Goal: Transaction & Acquisition: Purchase product/service

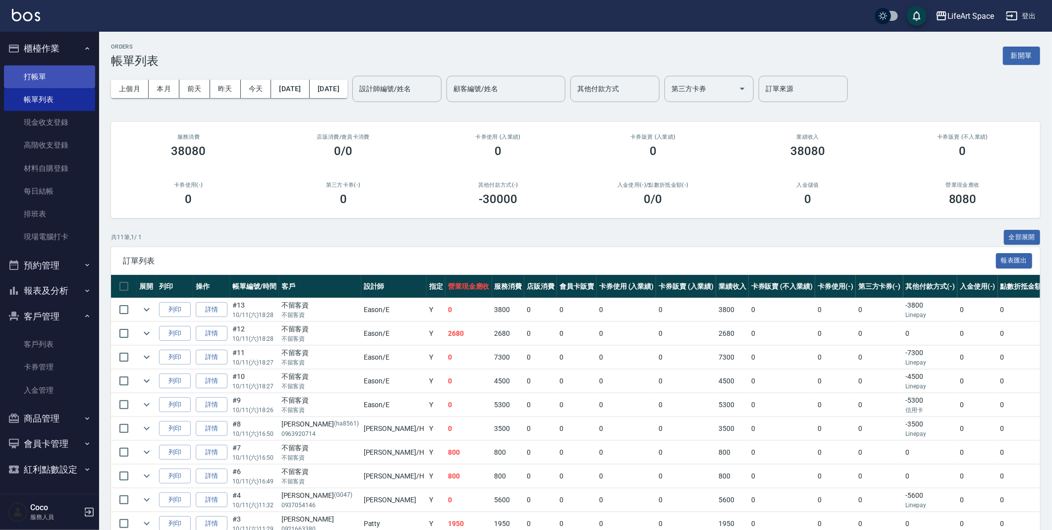
click at [40, 75] on link "打帳單" at bounding box center [49, 76] width 91 height 23
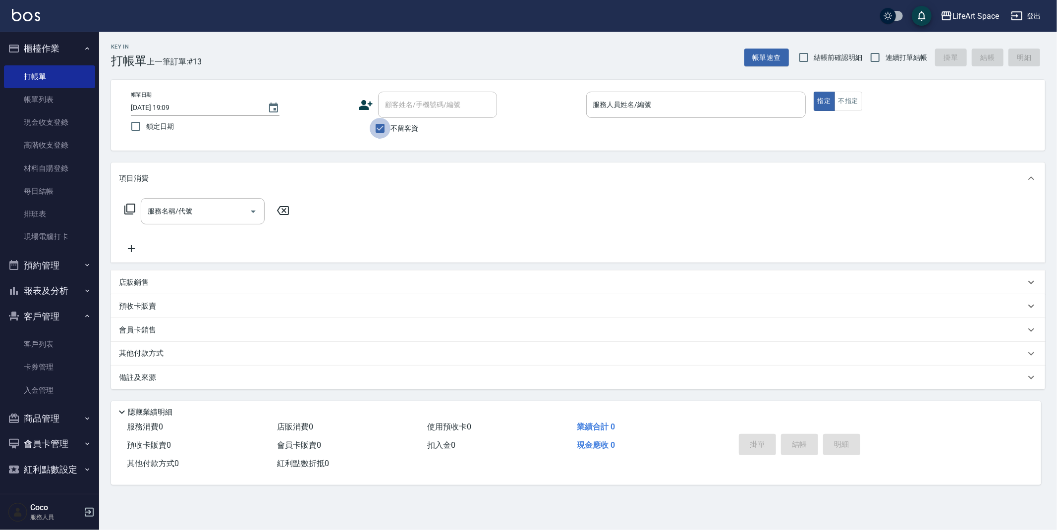
click at [385, 127] on input "不留客資" at bounding box center [380, 128] width 21 height 21
checkbox input "false"
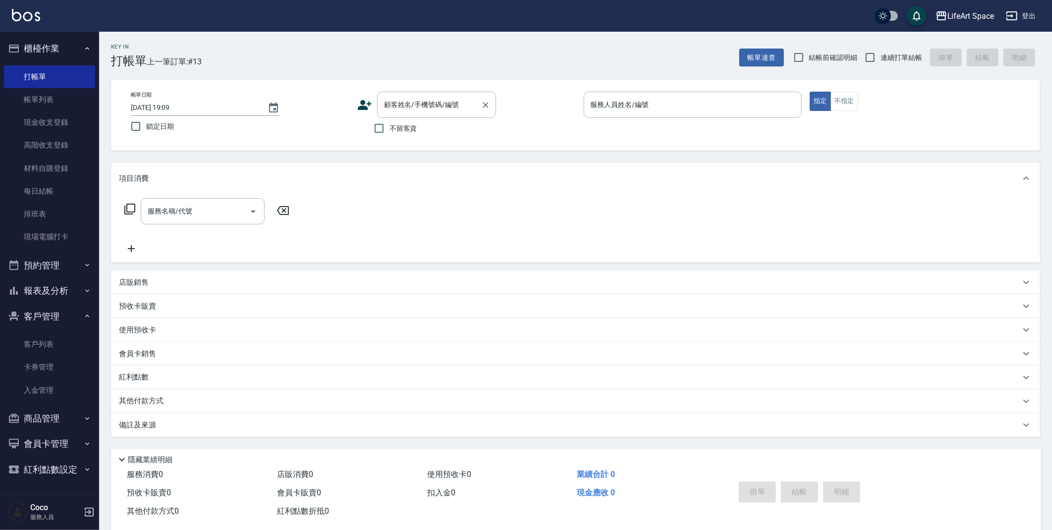
click at [408, 105] on div "顧客姓名/手機號碼/編號 顧客姓名/手機號碼/編號" at bounding box center [436, 105] width 119 height 26
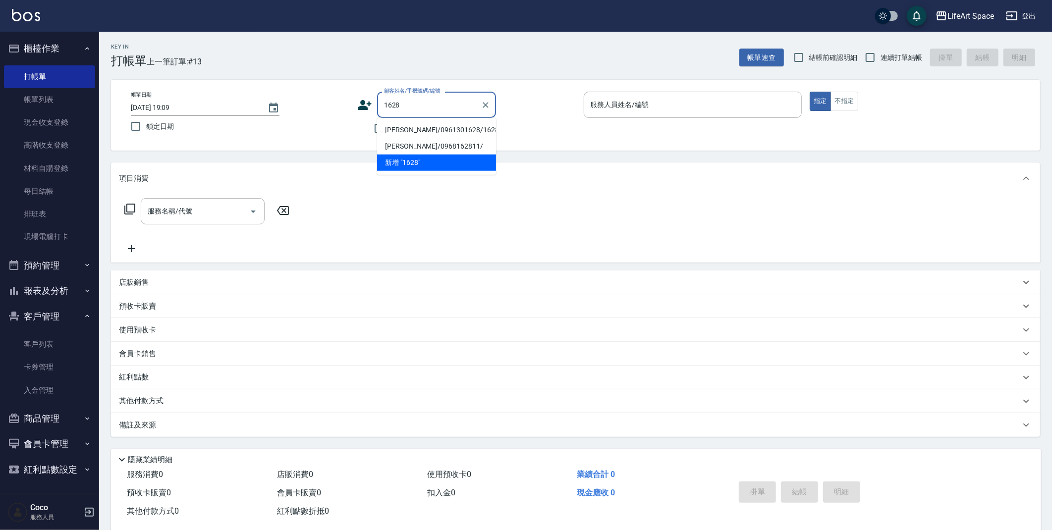
click at [407, 127] on li "蕭勝方/0961301628/1628ro" at bounding box center [436, 130] width 119 height 16
type input "蕭勝方/0961301628/1628ro"
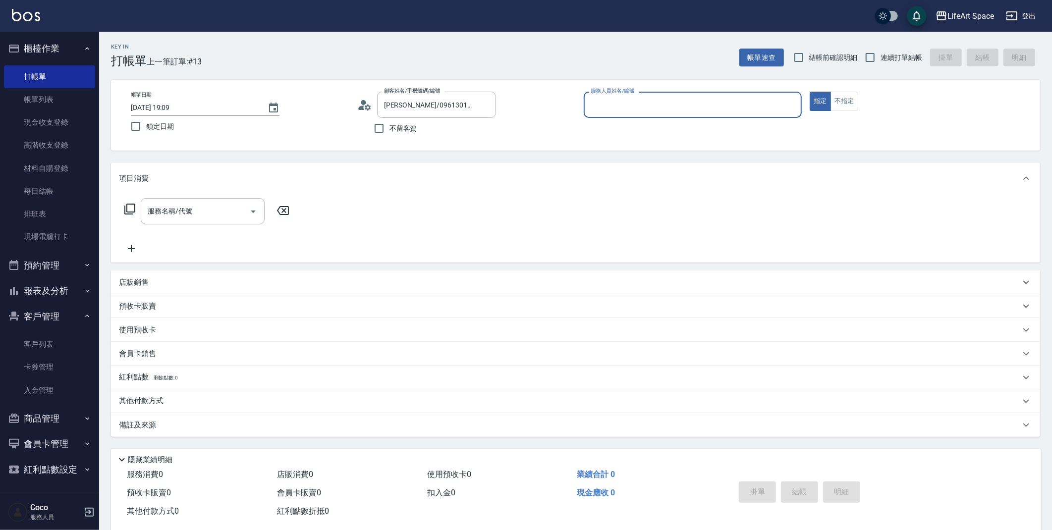
type input "Roi(無代號)"
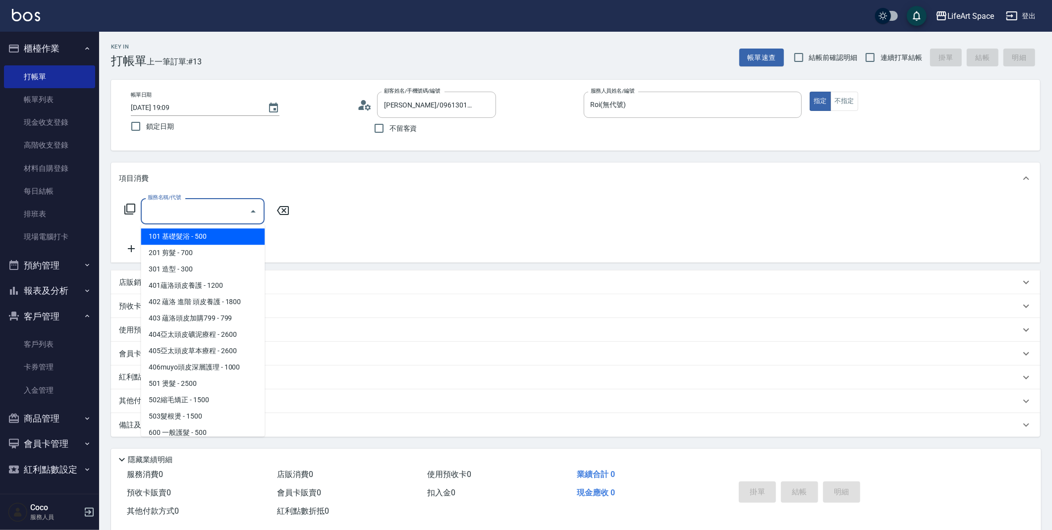
click at [206, 215] on input "服務名稱/代號" at bounding box center [195, 211] width 100 height 17
click at [200, 254] on span "201 剪髮 - 700" at bounding box center [203, 253] width 124 height 16
type input "201 剪髮(201)"
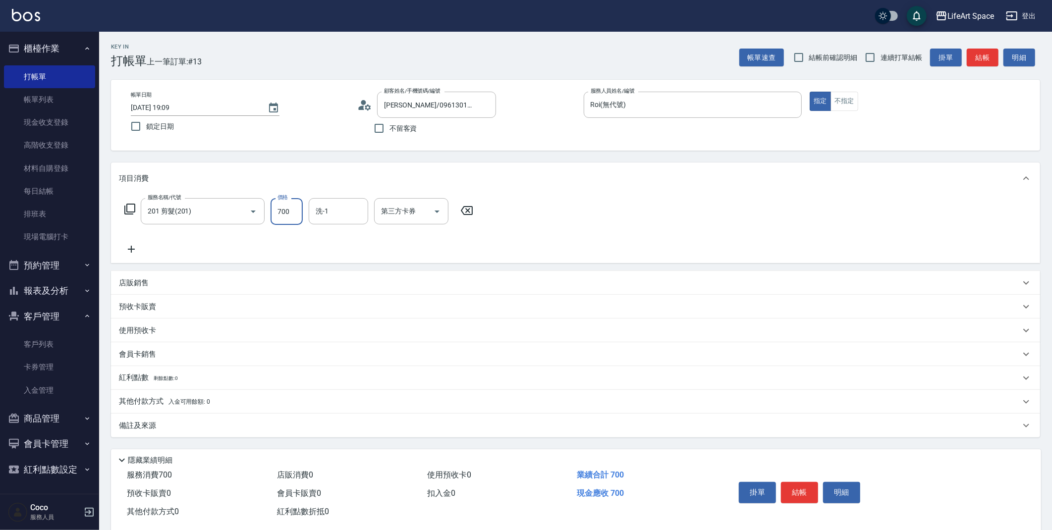
click at [291, 215] on input "700" at bounding box center [287, 211] width 32 height 27
type input "1000"
click at [128, 249] on icon at bounding box center [131, 249] width 25 height 12
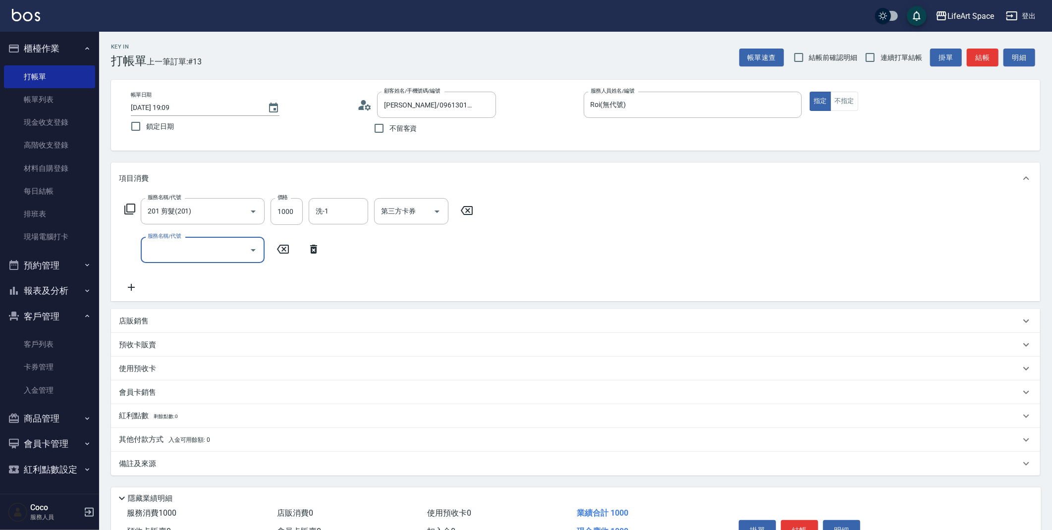
click at [187, 255] on input "服務名稱/代號" at bounding box center [195, 249] width 100 height 17
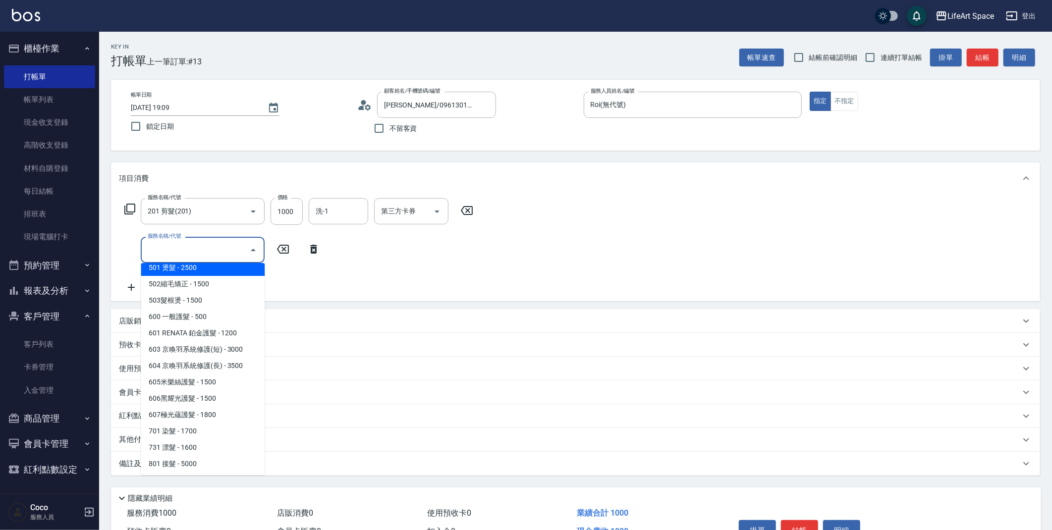
scroll to position [155, 0]
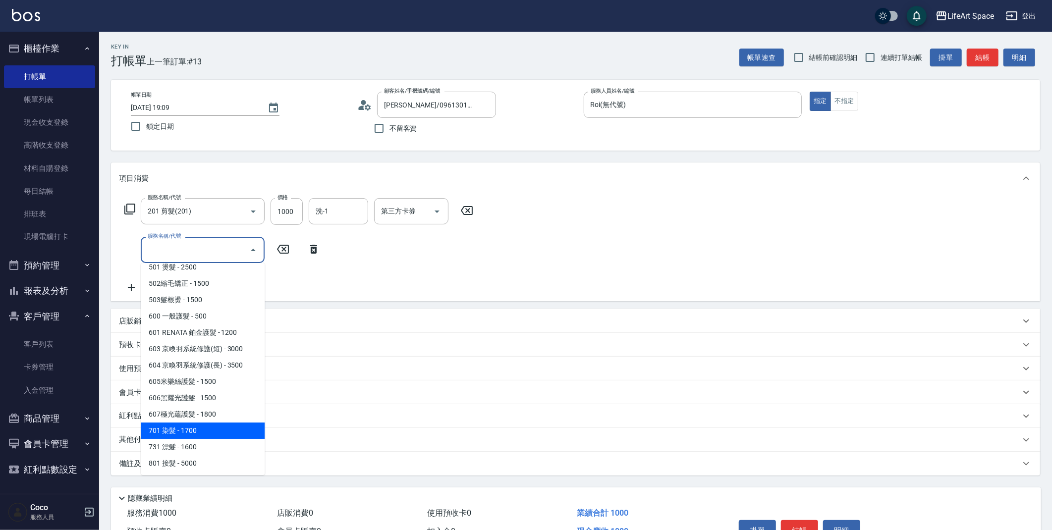
click at [206, 427] on span "701 染髮 - 1700" at bounding box center [203, 431] width 124 height 16
type input "701 染髮(701)"
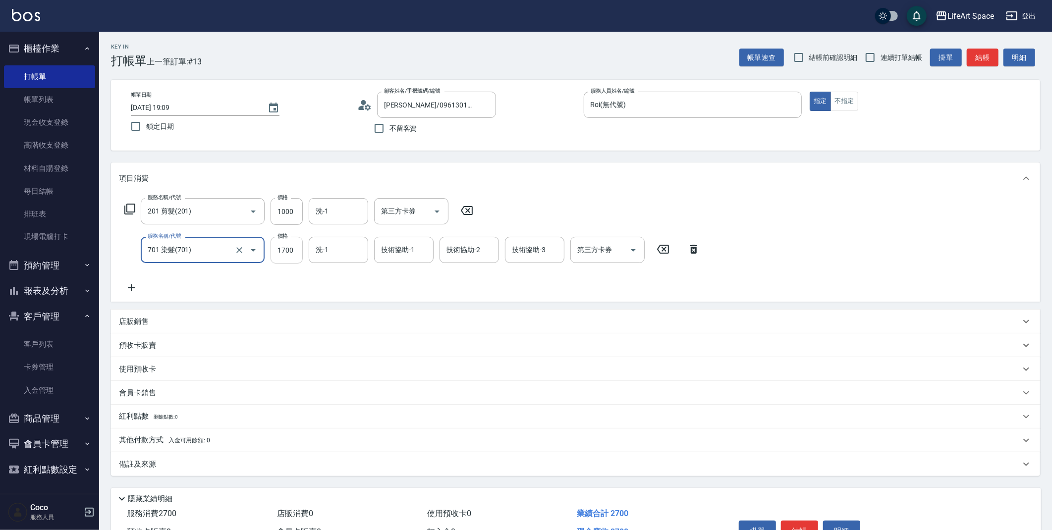
click at [292, 245] on input "1700" at bounding box center [287, 250] width 32 height 27
click at [296, 250] on input "1700" at bounding box center [287, 250] width 32 height 27
type input "1600"
click at [196, 470] on div "備註及來源" at bounding box center [575, 465] width 929 height 24
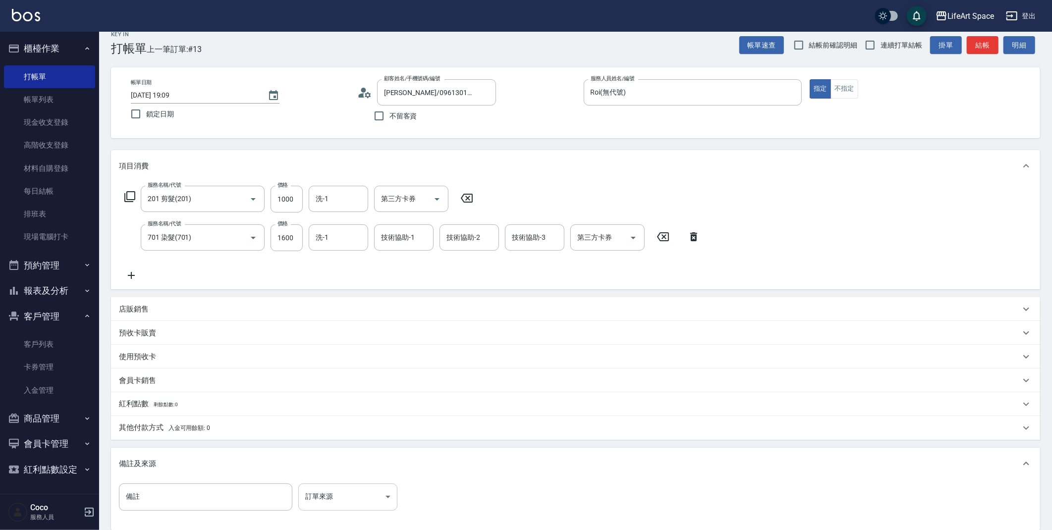
scroll to position [15, 0]
click at [354, 498] on body "LifeArt Space 登出 櫃檯作業 打帳單 帳單列表 現金收支登錄 高階收支登錄 材料自購登錄 每日結帳 排班表 現場電腦打卡 預約管理 預約管理 單…" at bounding box center [526, 310] width 1052 height 651
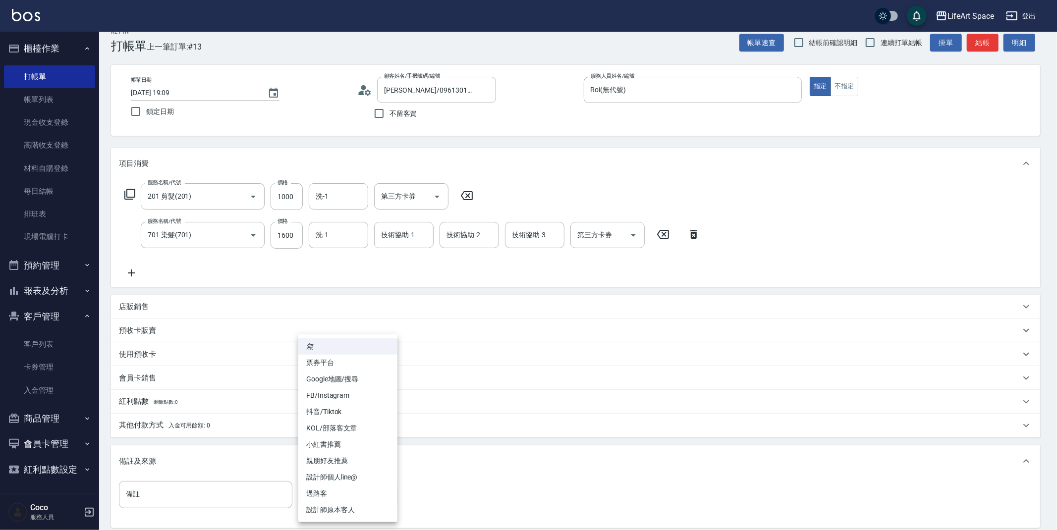
click at [353, 513] on li "設計師原本客人" at bounding box center [347, 510] width 99 height 16
type input "設計師原本客人"
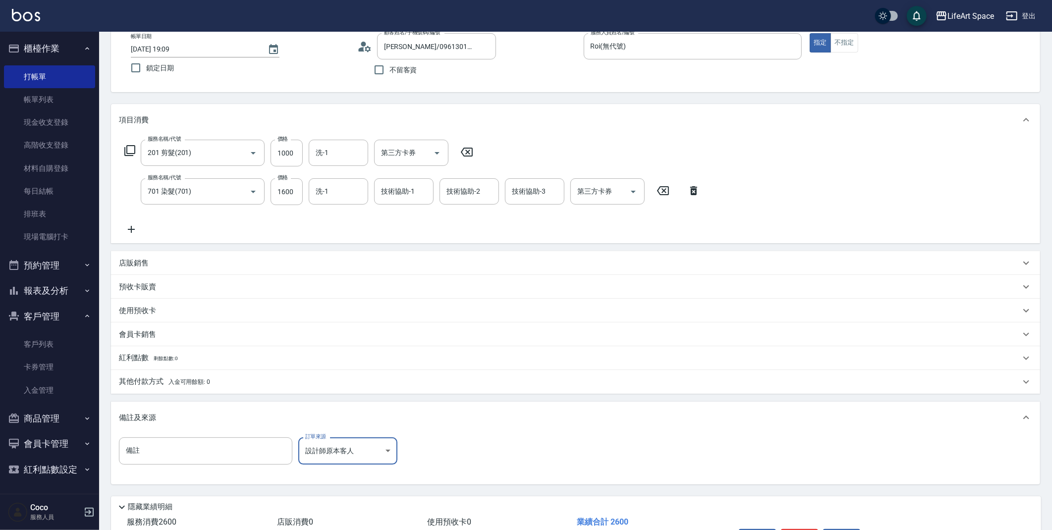
scroll to position [123, 0]
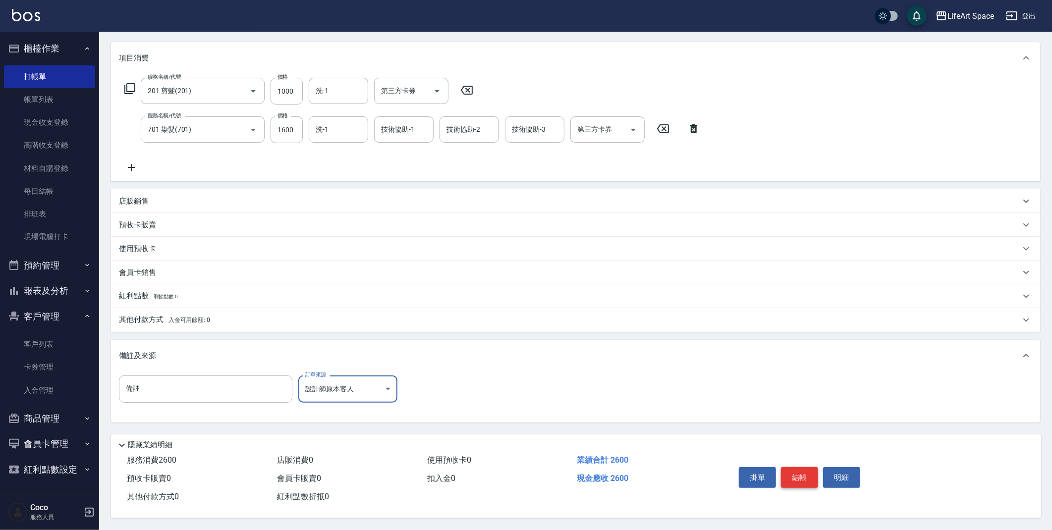
click at [807, 477] on button "結帳" at bounding box center [799, 477] width 37 height 21
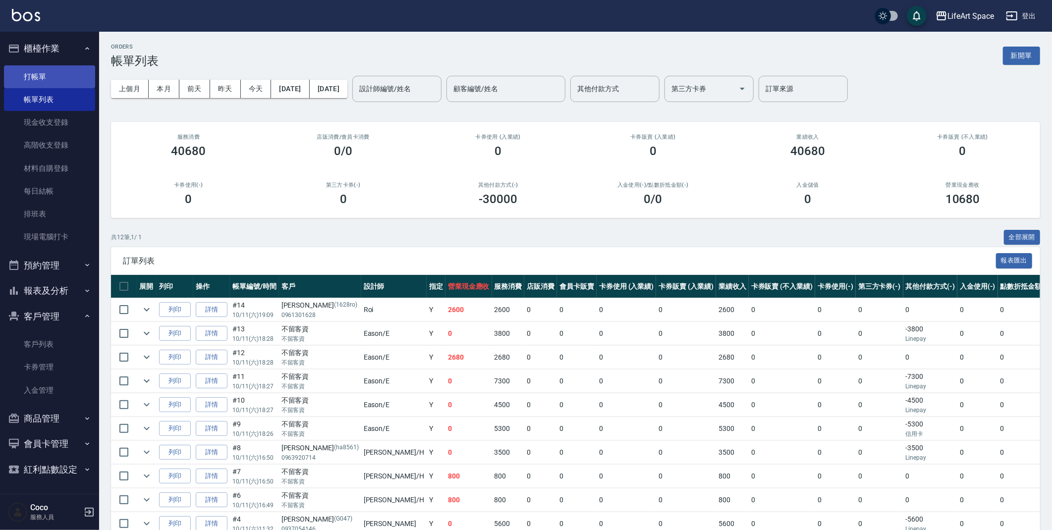
click at [61, 69] on link "打帳單" at bounding box center [49, 76] width 91 height 23
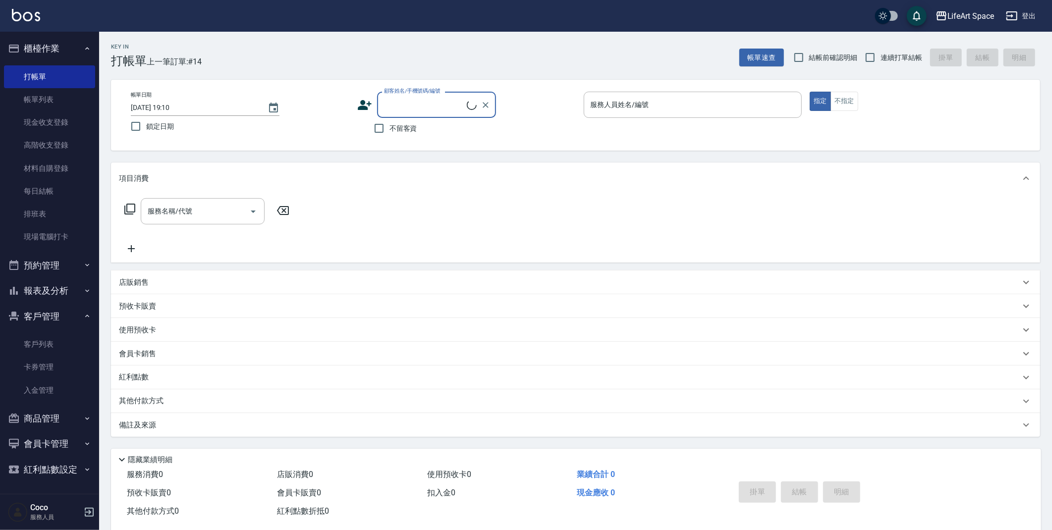
click at [451, 107] on input "顧客姓名/手機號碼/編號" at bounding box center [424, 104] width 85 height 17
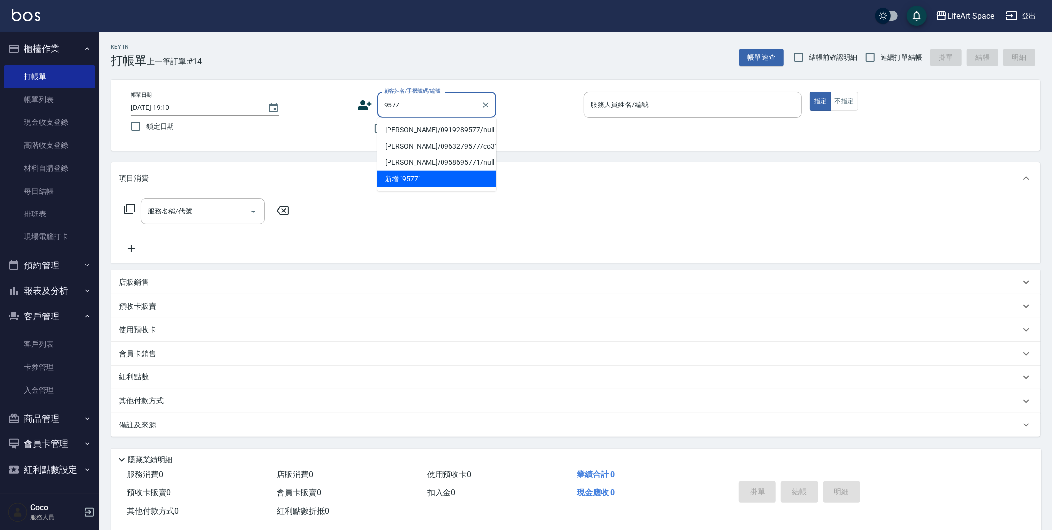
click at [420, 127] on li "田進傑/0919289577/null" at bounding box center [436, 130] width 119 height 16
type input "田進傑/0919289577/null"
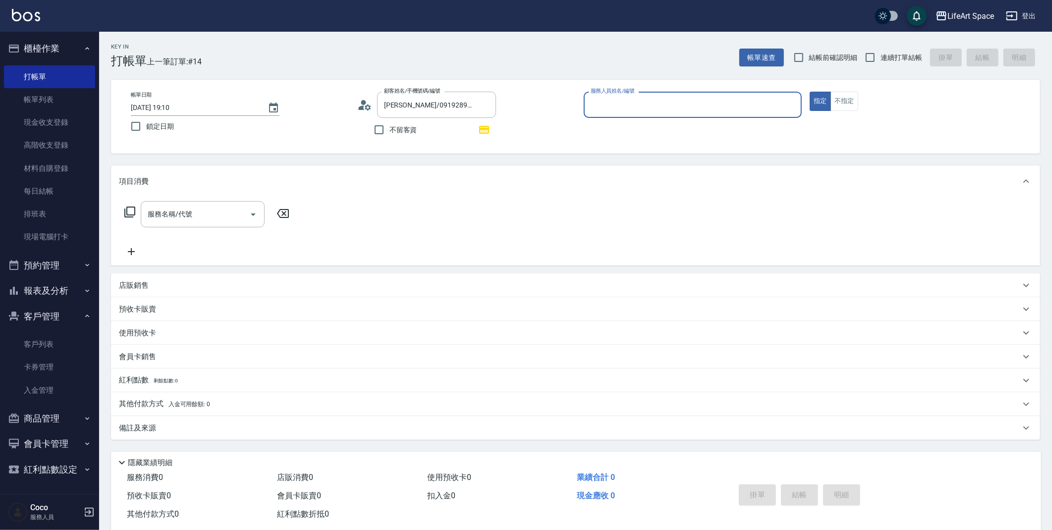
click at [623, 113] on input "服務人員姓名/編號" at bounding box center [693, 104] width 210 height 17
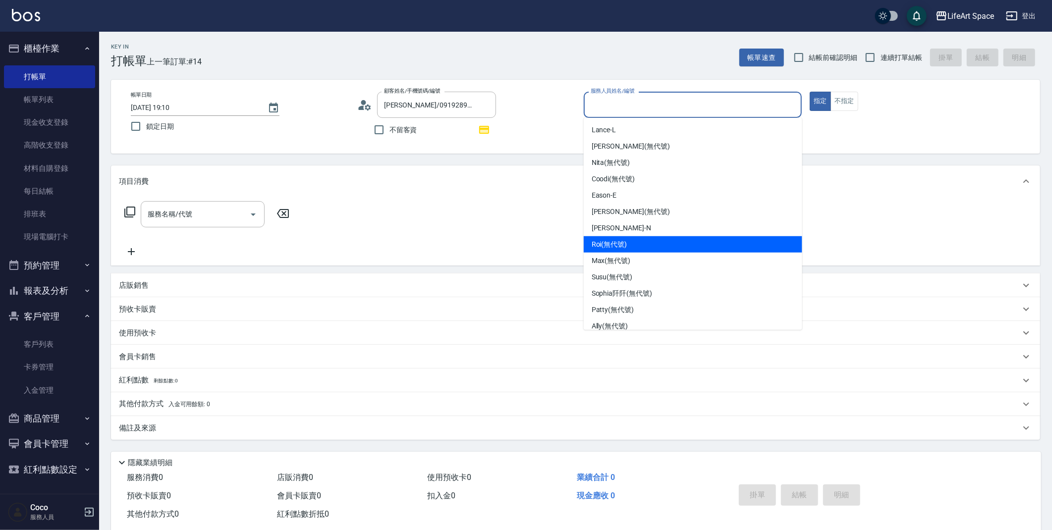
click at [637, 247] on div "Roi (無代號)" at bounding box center [693, 244] width 219 height 16
type input "Roi(無代號)"
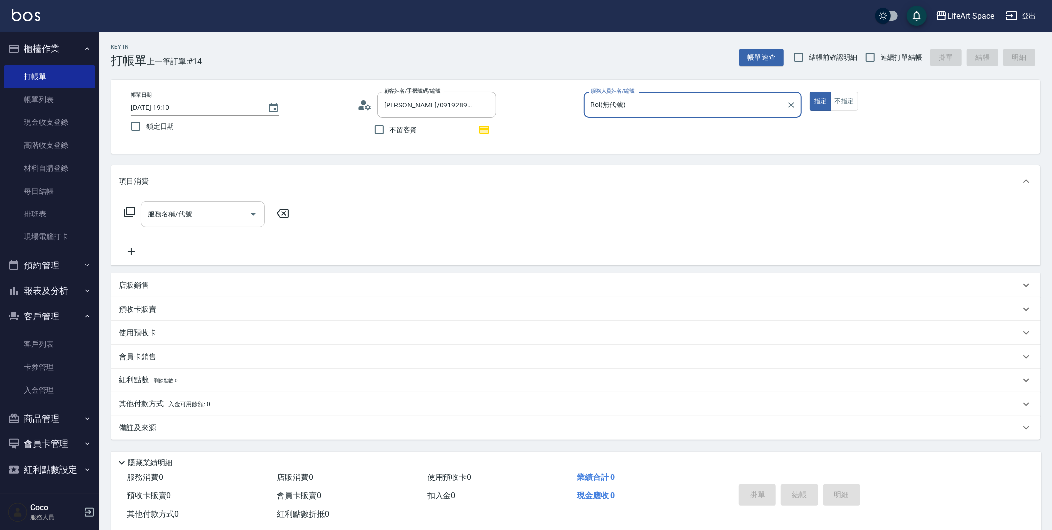
click at [233, 204] on div "服務名稱/代號" at bounding box center [203, 214] width 124 height 26
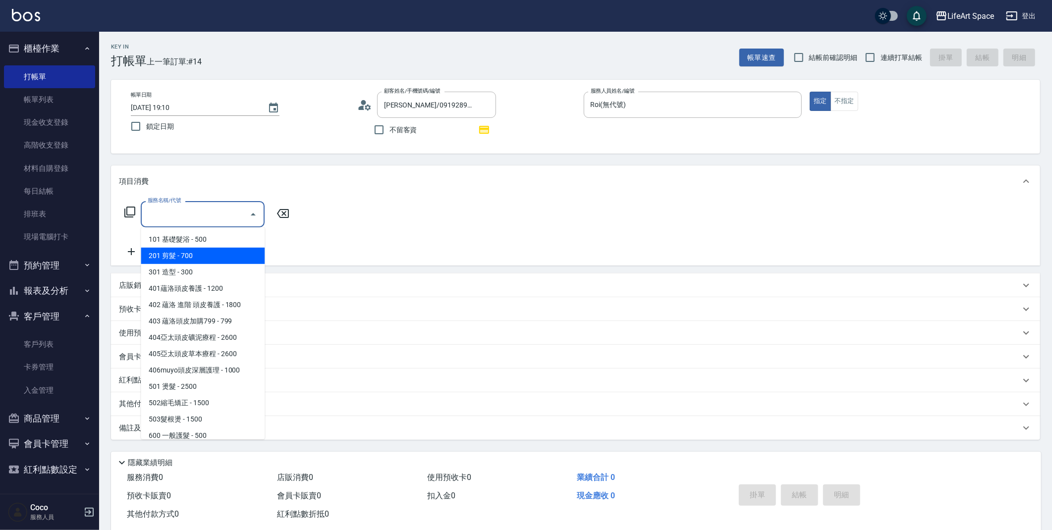
click at [213, 251] on span "201 剪髮 - 700" at bounding box center [203, 256] width 124 height 16
type input "201 剪髮(201)"
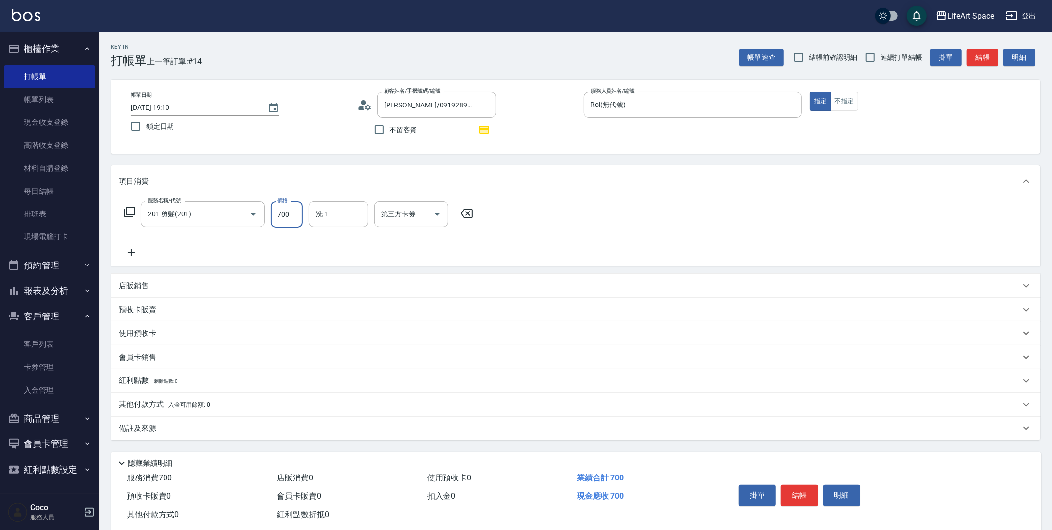
click at [295, 219] on input "700" at bounding box center [287, 214] width 32 height 27
type input "1000"
click at [247, 434] on div "備註及來源" at bounding box center [575, 429] width 929 height 24
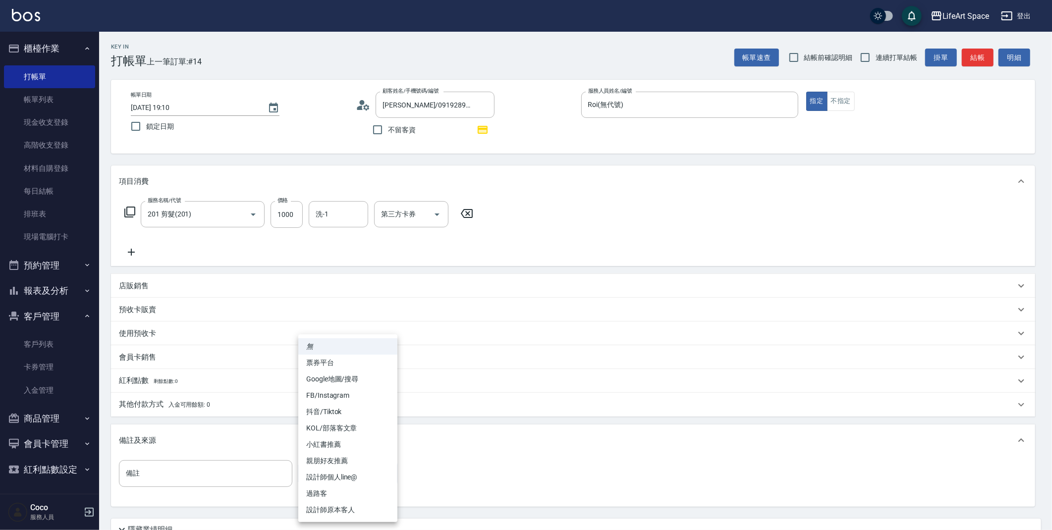
click at [339, 480] on body "LifeArt Space 登出 櫃檯作業 打帳單 帳單列表 現金收支登錄 高階收支登錄 材料自購登錄 每日結帳 排班表 現場電腦打卡 預約管理 預約管理 單…" at bounding box center [526, 307] width 1052 height 615
click at [341, 506] on li "設計師原本客人" at bounding box center [347, 510] width 99 height 16
type input "設計師原本客人"
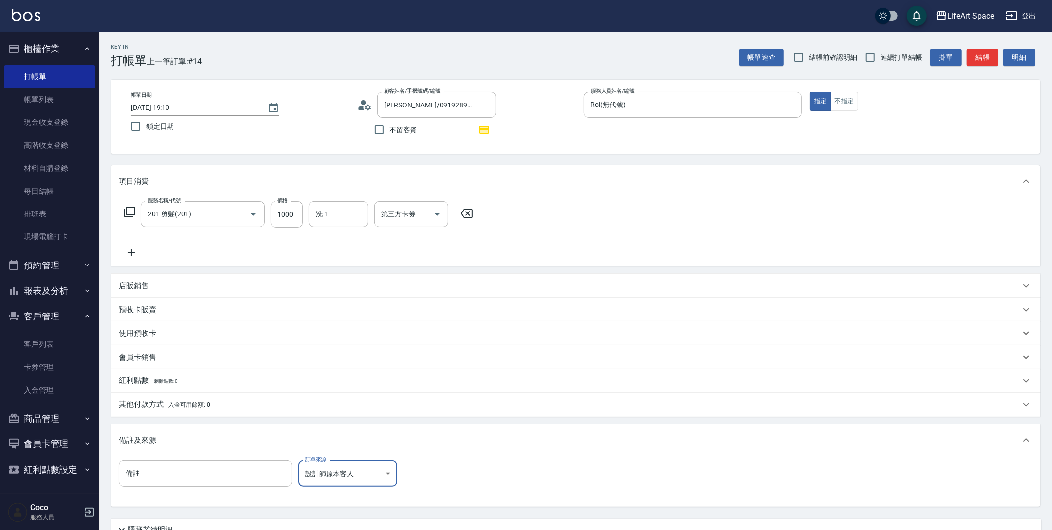
click at [191, 381] on div "紅利點數 剩餘點數: 0" at bounding box center [570, 381] width 902 height 11
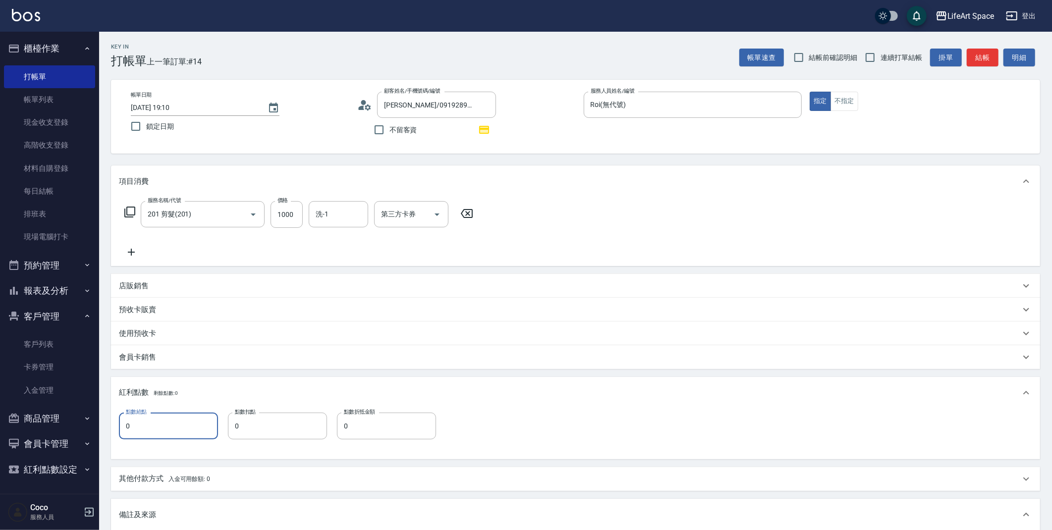
click at [184, 424] on input "0" at bounding box center [168, 426] width 99 height 27
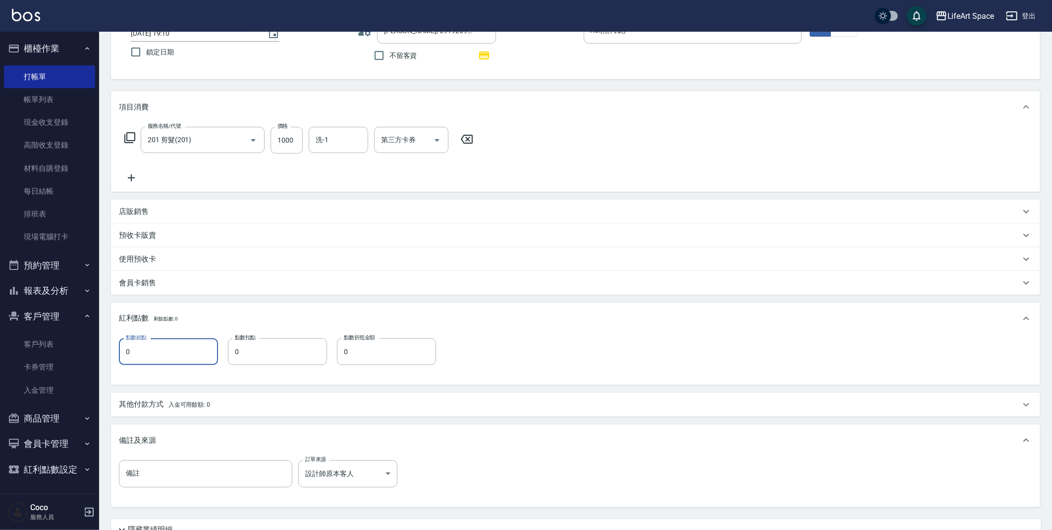
scroll to position [162, 0]
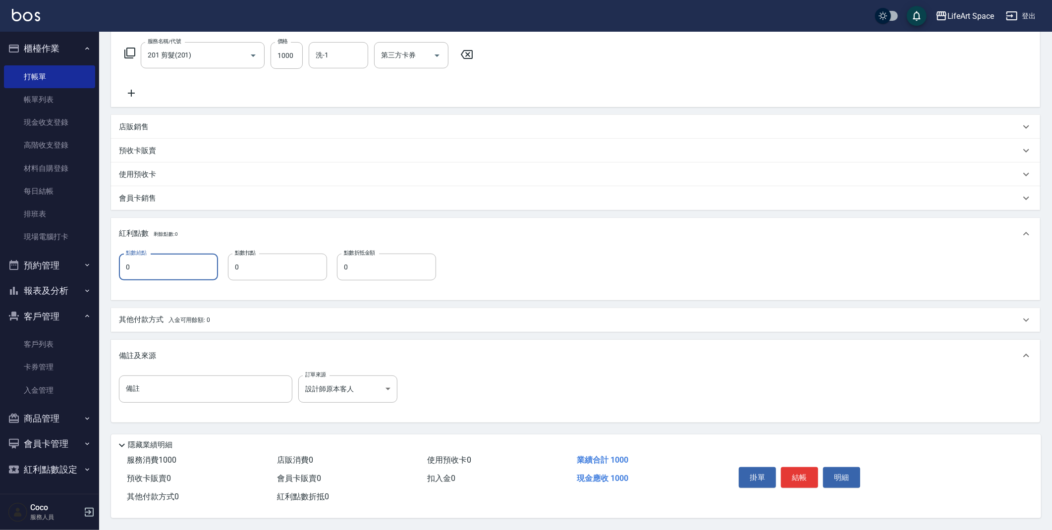
click at [160, 262] on input "0" at bounding box center [168, 267] width 99 height 27
type input "7"
click at [809, 475] on button "結帳" at bounding box center [799, 477] width 37 height 21
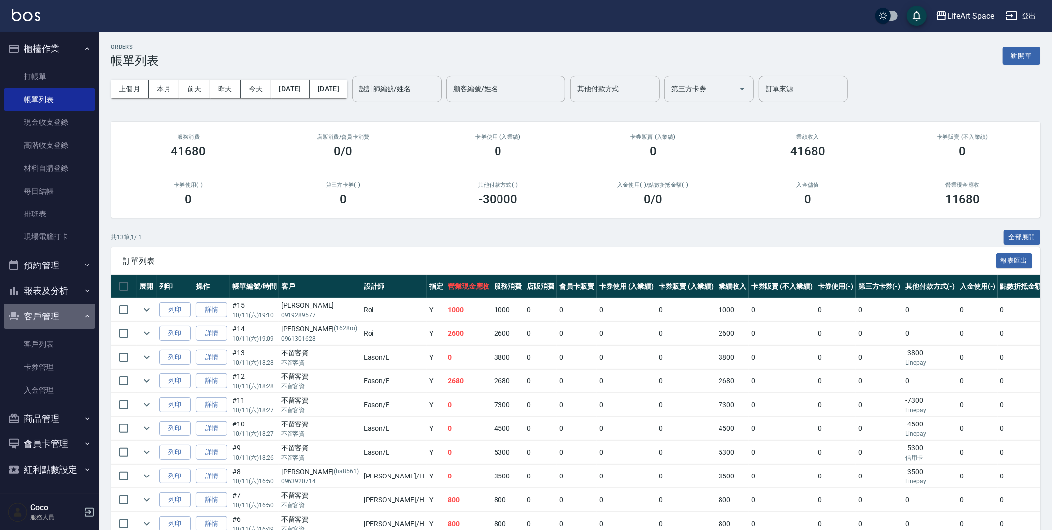
click at [53, 319] on button "客戶管理" at bounding box center [49, 317] width 91 height 26
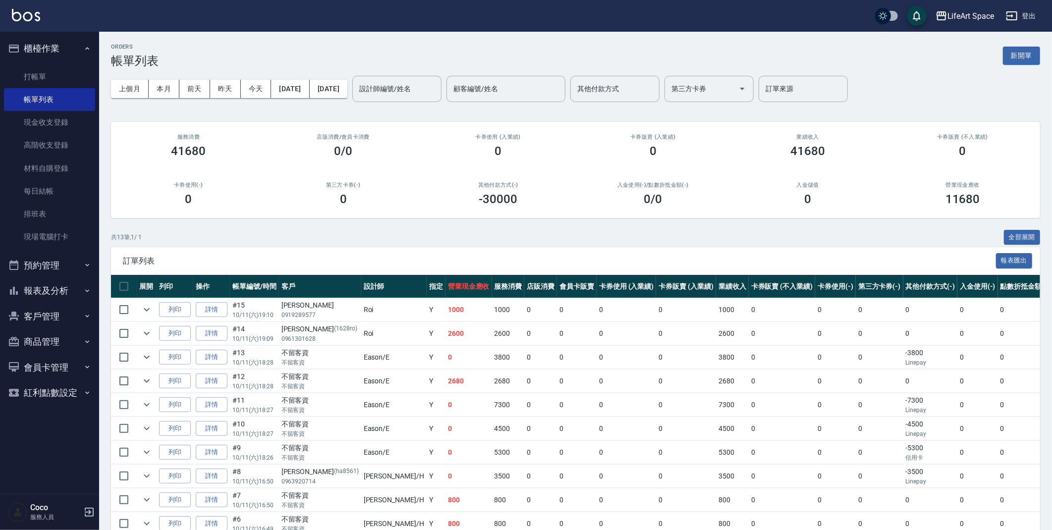
click at [53, 319] on button "客戶管理" at bounding box center [49, 317] width 91 height 26
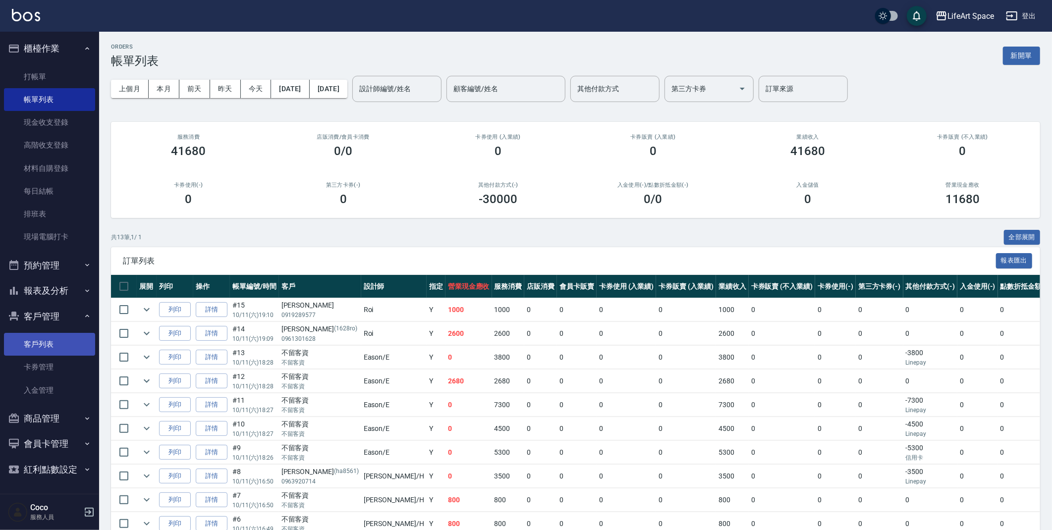
click at [47, 341] on link "客戶列表" at bounding box center [49, 344] width 91 height 23
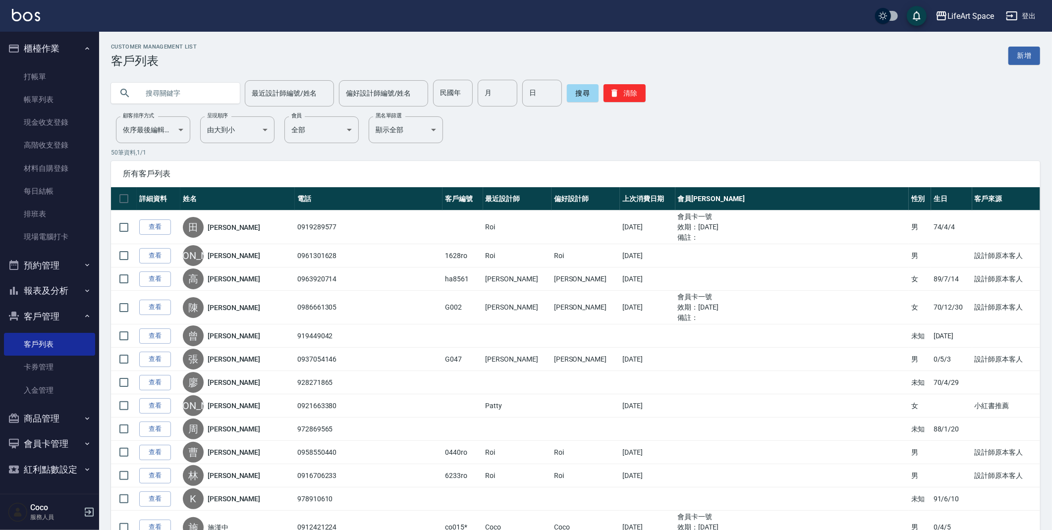
click at [174, 94] on input "text" at bounding box center [185, 93] width 93 height 27
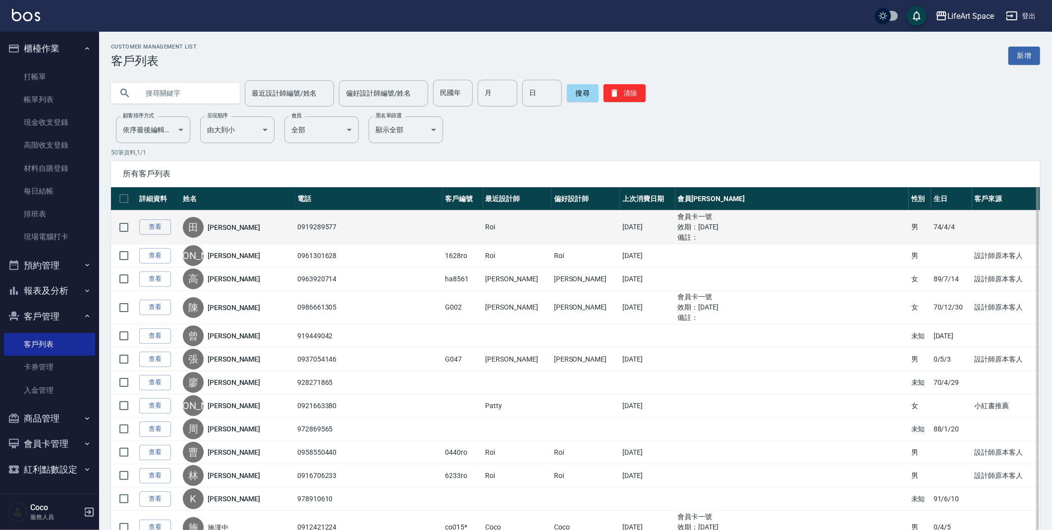
click at [295, 232] on td "0919289577" at bounding box center [369, 228] width 148 height 34
click at [158, 226] on link "查看" at bounding box center [155, 227] width 32 height 15
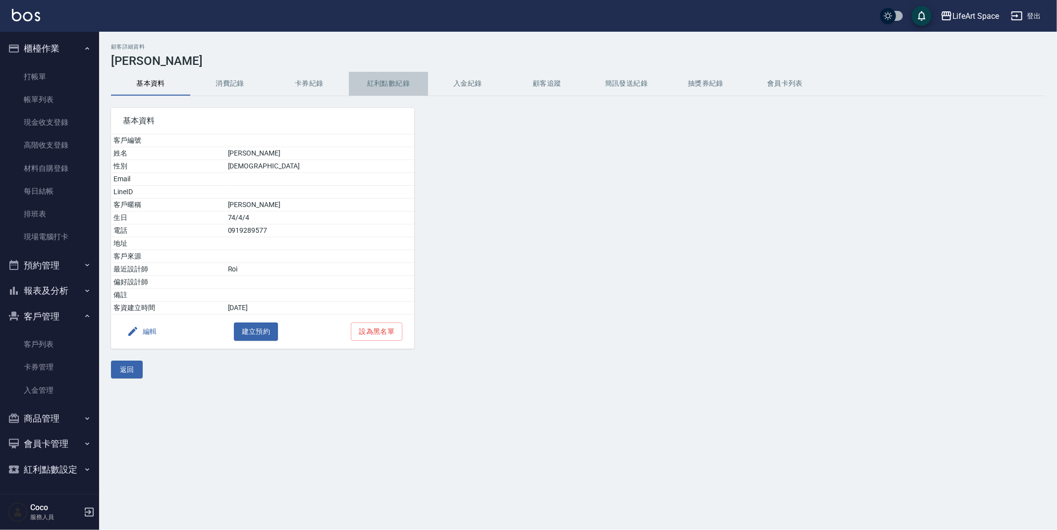
click at [400, 84] on button "紅利點數紀錄" at bounding box center [388, 84] width 79 height 24
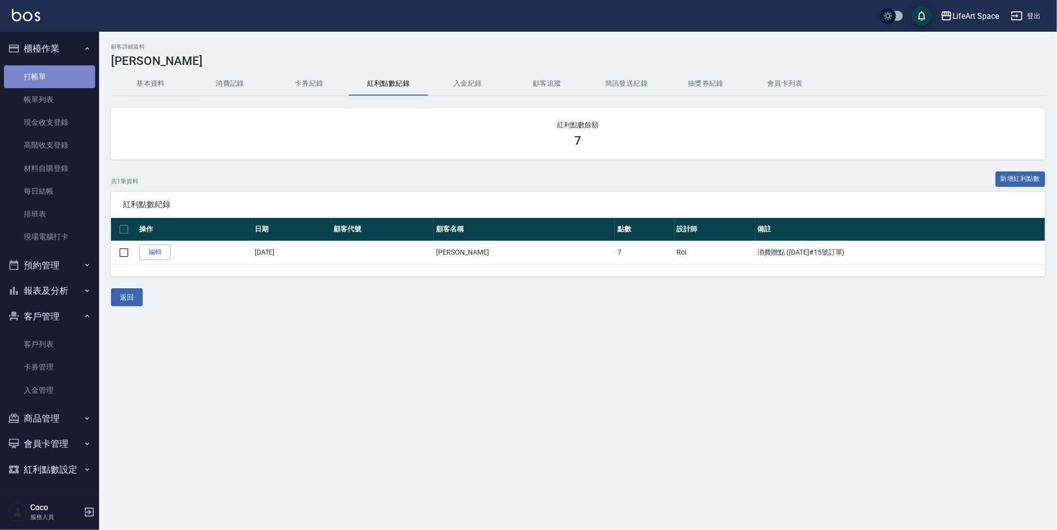
click at [58, 78] on link "打帳單" at bounding box center [49, 76] width 91 height 23
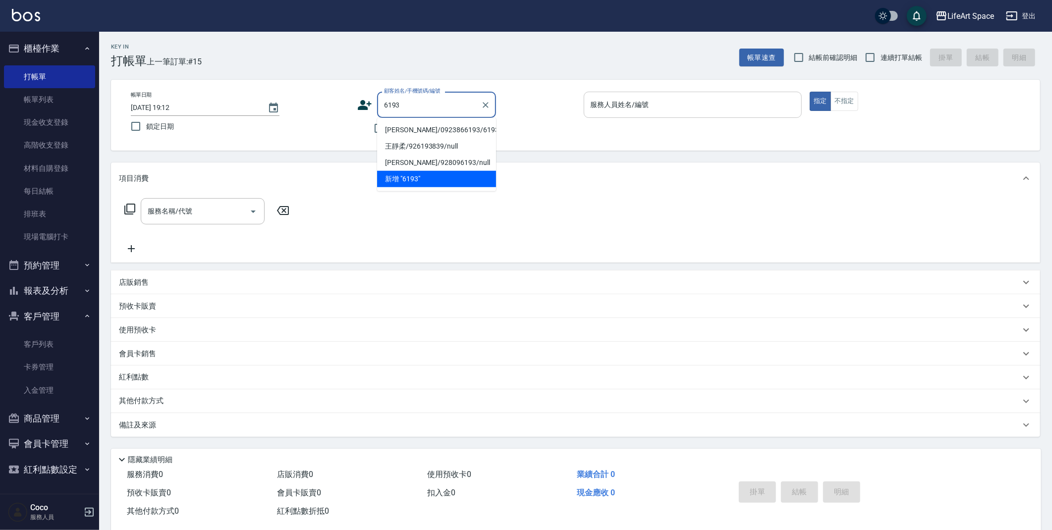
type input "6193"
click at [653, 104] on input "服務人員姓名/編號" at bounding box center [693, 104] width 210 height 17
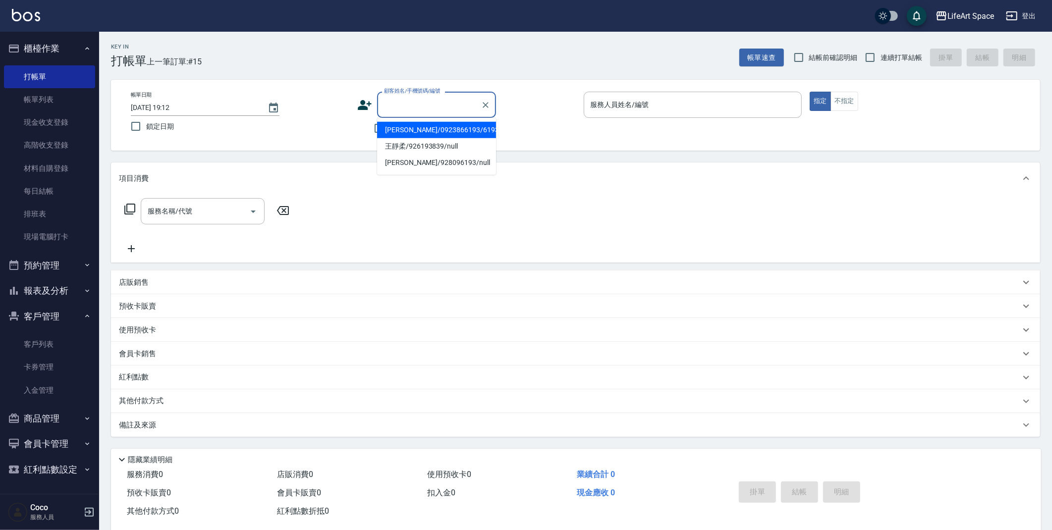
click at [435, 108] on input "顧客姓名/手機號碼/編號" at bounding box center [429, 104] width 95 height 17
drag, startPoint x: 447, startPoint y: 129, endPoint x: 459, endPoint y: 128, distance: 12.4
click at [447, 128] on li "鄧厚威/0923866193/6193ro" at bounding box center [436, 130] width 119 height 16
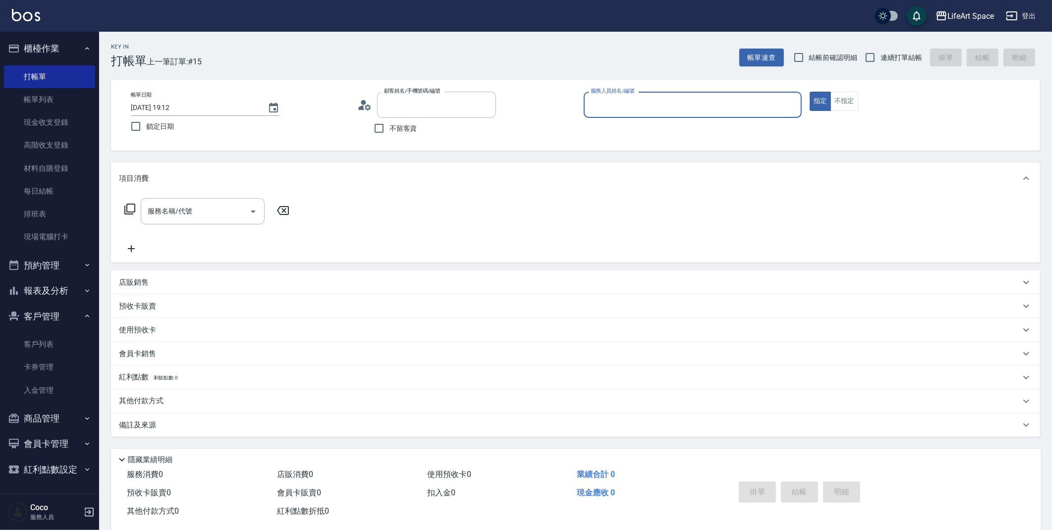
type input "鄧厚威/0923866193/6193ro"
type input "Roi(無代號)"
click at [202, 212] on input "服務名稱/代號" at bounding box center [195, 211] width 100 height 17
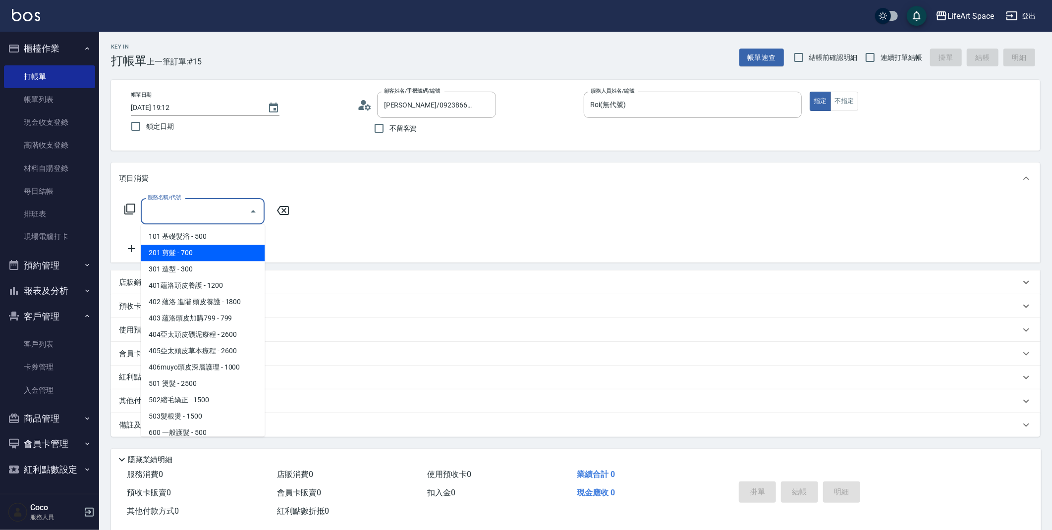
click at [201, 248] on span "201 剪髮 - 700" at bounding box center [203, 253] width 124 height 16
type input "201 剪髮(201)"
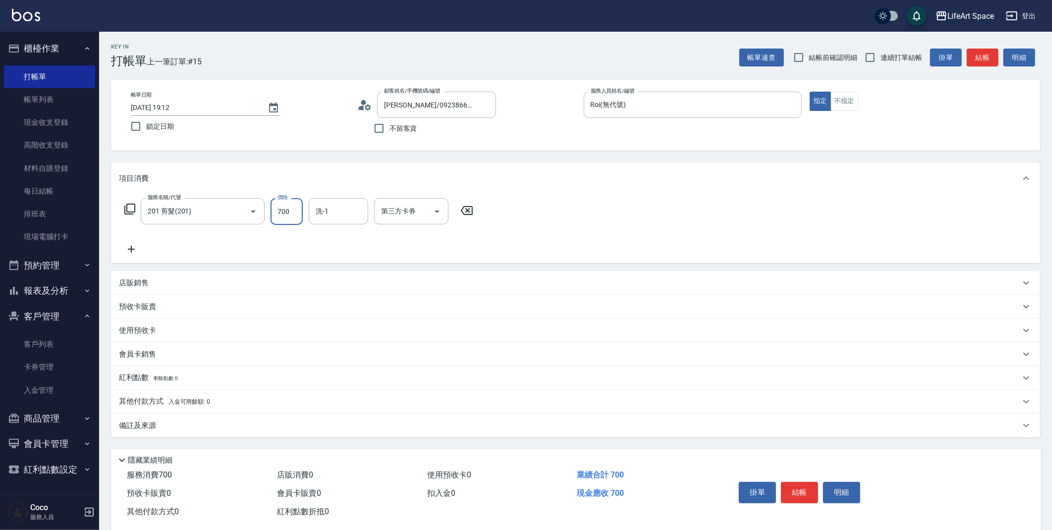
click at [289, 206] on input "700" at bounding box center [287, 211] width 32 height 27
drag, startPoint x: 297, startPoint y: 209, endPoint x: 257, endPoint y: 211, distance: 40.7
click at [257, 211] on div "服務名稱/代號 201 剪髮(201) 服務名稱/代號 價格 700 價格 洗-1 洗-1 第三方卡券 第三方卡券" at bounding box center [299, 211] width 360 height 27
type input "800"
click at [398, 419] on div "備註及來源" at bounding box center [575, 426] width 929 height 24
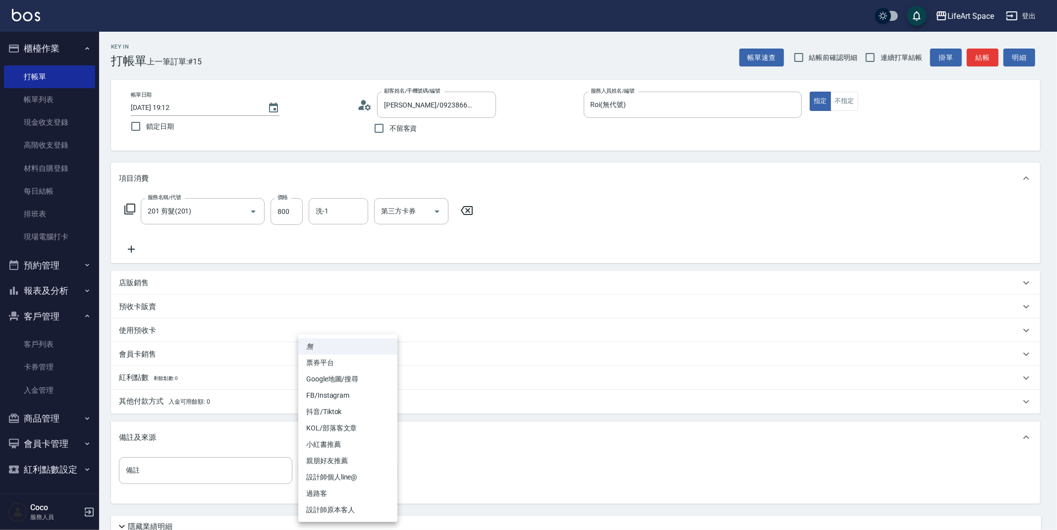
click at [371, 472] on body "LifeArt Space 登出 櫃檯作業 打帳單 帳單列表 現金收支登錄 高階收支登錄 材料自購登錄 每日結帳 排班表 現場電腦打卡 預約管理 預約管理 單…" at bounding box center [528, 306] width 1057 height 612
click at [356, 507] on li "設計師原本客人" at bounding box center [347, 510] width 99 height 16
type input "設計師原本客人"
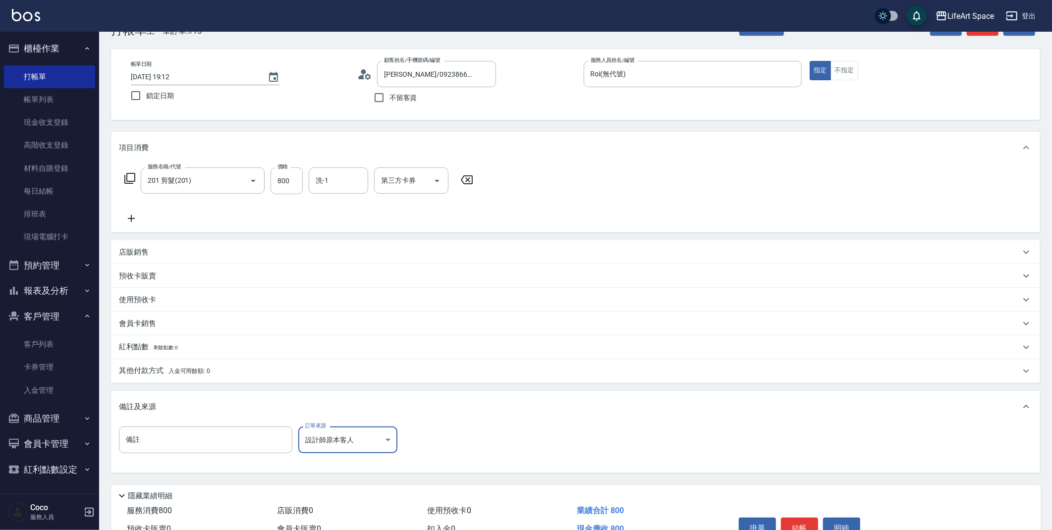
scroll to position [85, 0]
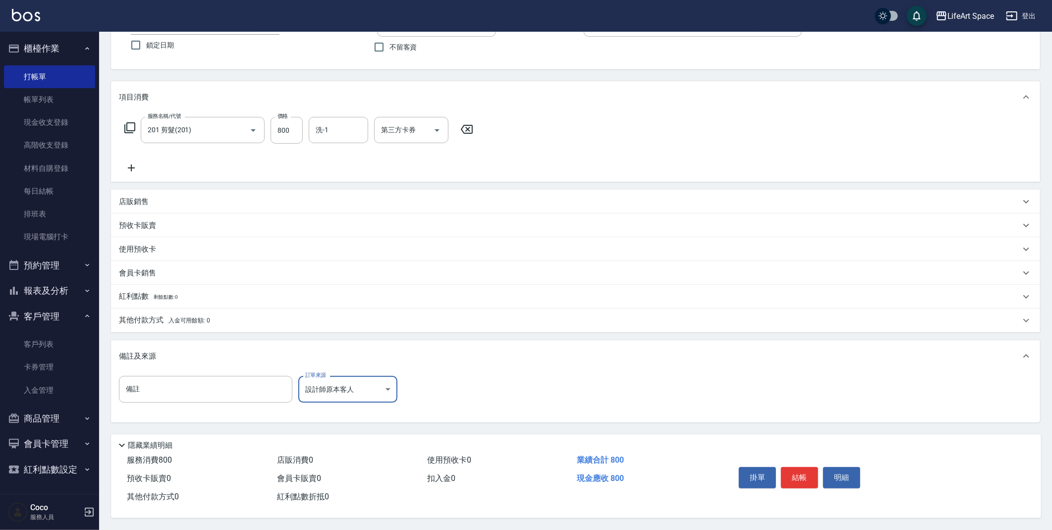
click at [796, 486] on div "掛單 結帳 明細" at bounding box center [799, 478] width 129 height 31
click at [797, 476] on button "結帳" at bounding box center [799, 477] width 37 height 21
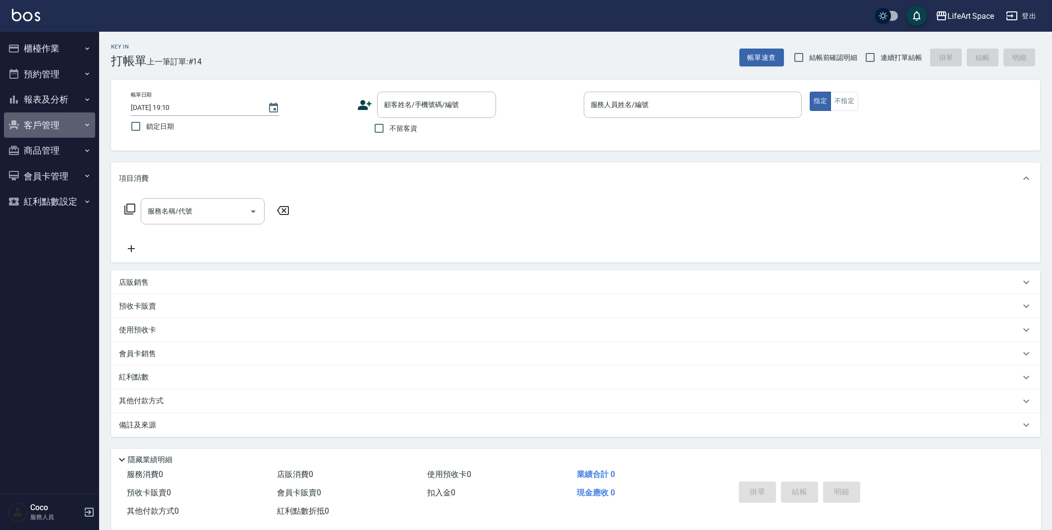
click at [51, 127] on button "客戶管理" at bounding box center [49, 126] width 91 height 26
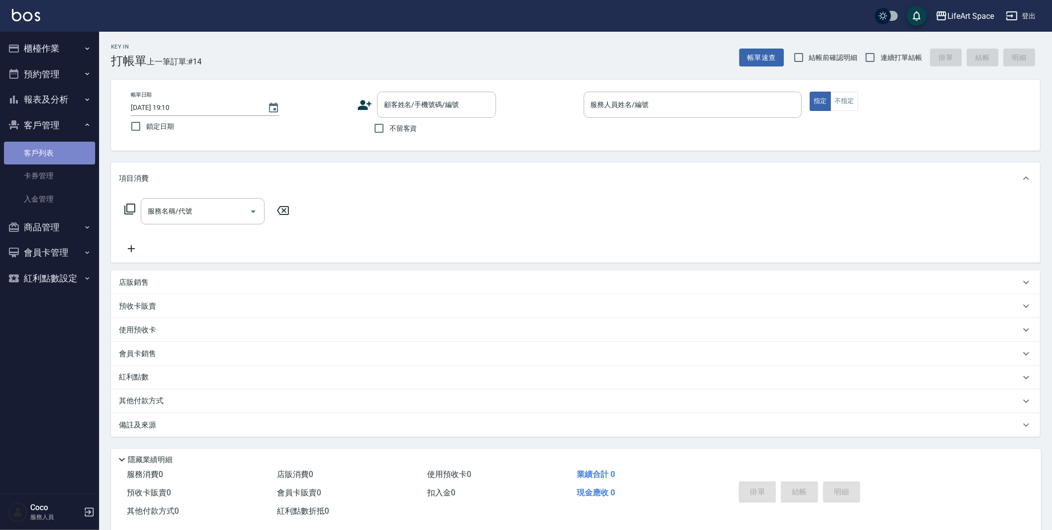
click at [42, 151] on link "客戶列表" at bounding box center [49, 153] width 91 height 23
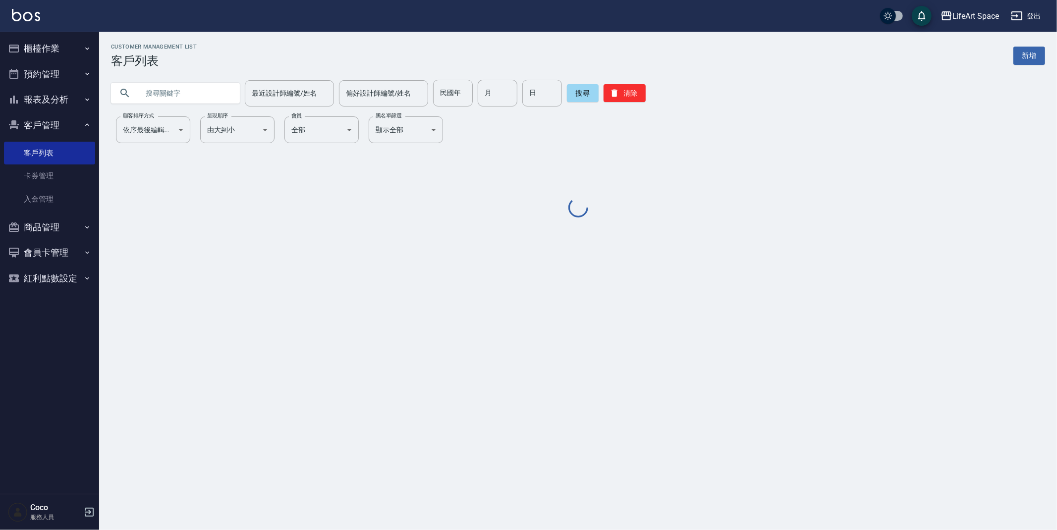
click at [148, 89] on input "text" at bounding box center [185, 93] width 93 height 27
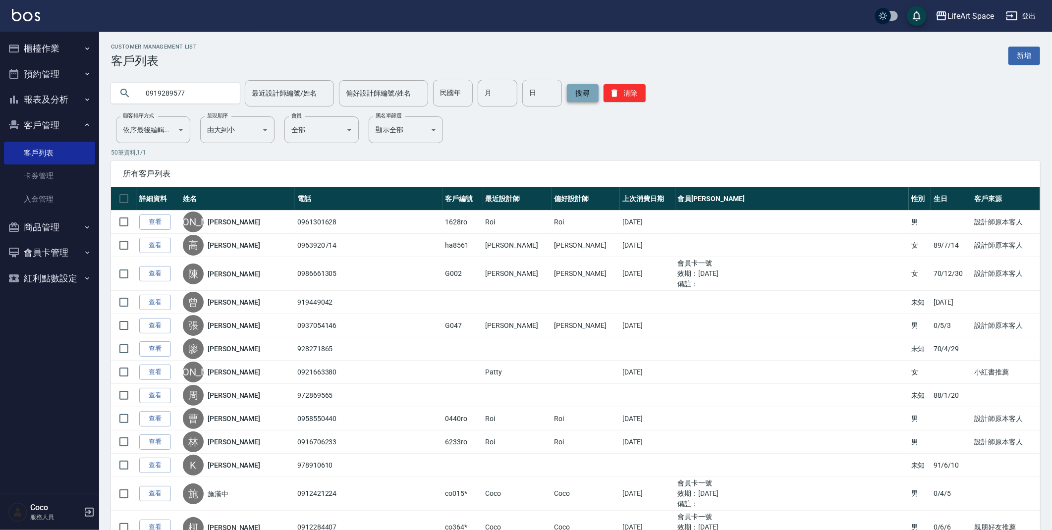
type input "0919289577"
click at [581, 98] on button "搜尋" at bounding box center [583, 93] width 32 height 18
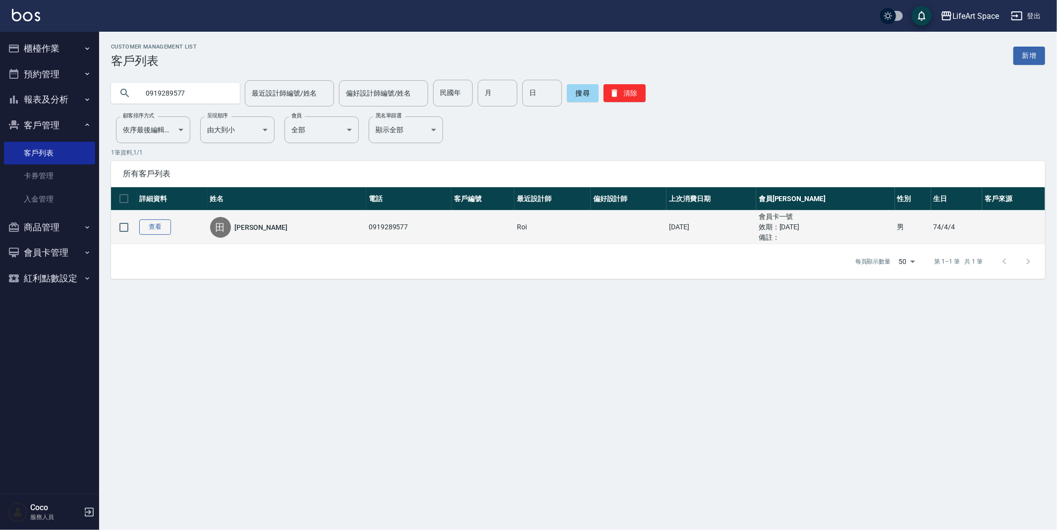
click at [165, 228] on link "查看" at bounding box center [155, 227] width 32 height 15
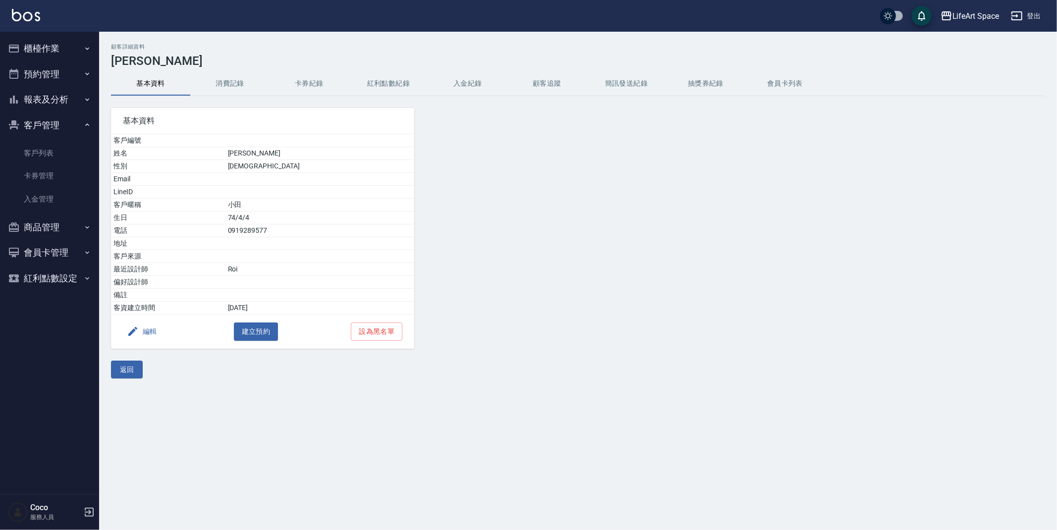
click at [222, 79] on button "消費記錄" at bounding box center [229, 84] width 79 height 24
